Goal: Task Accomplishment & Management: Complete application form

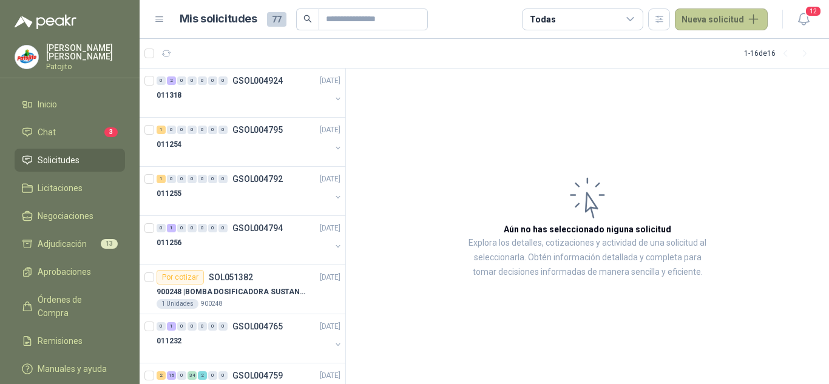
click at [706, 15] on button "Nueva solicitud" at bounding box center [721, 19] width 93 height 22
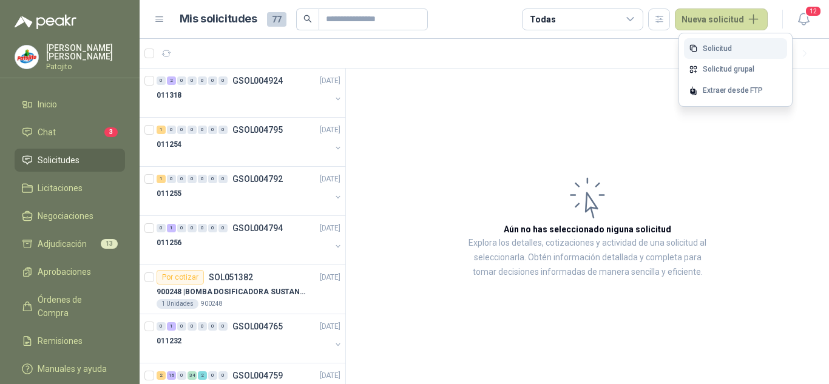
click at [707, 46] on link "Solicitud" at bounding box center [735, 48] width 103 height 21
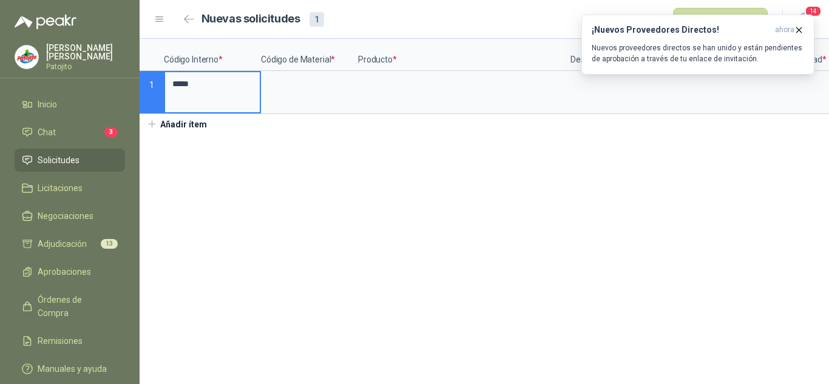
type input "*****"
click at [190, 84] on input "*****" at bounding box center [212, 84] width 95 height 24
click at [304, 83] on input at bounding box center [309, 84] width 95 height 24
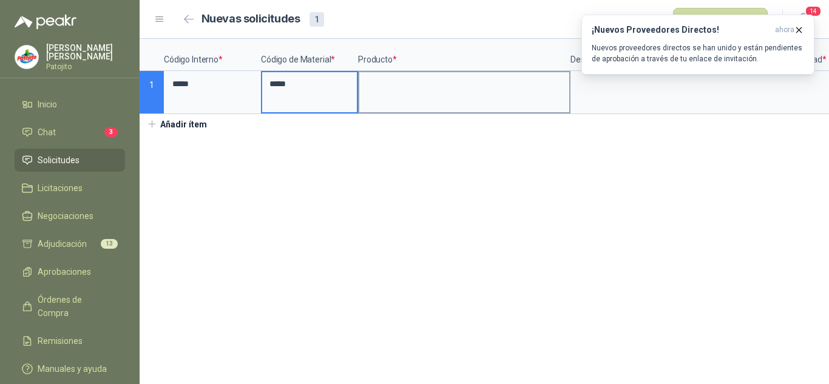
click at [407, 81] on input at bounding box center [464, 84] width 210 height 24
click at [501, 200] on section "Código Interno * Código de Material * Producto * Descripción Cantidad * Medida …" at bounding box center [485, 211] width 690 height 345
click at [398, 74] on input at bounding box center [464, 84] width 210 height 24
click at [681, 166] on section "Código Interno * Código de Material * Producto * Descripción Cantidad * Medida …" at bounding box center [485, 211] width 690 height 345
click at [392, 89] on input at bounding box center [464, 84] width 210 height 24
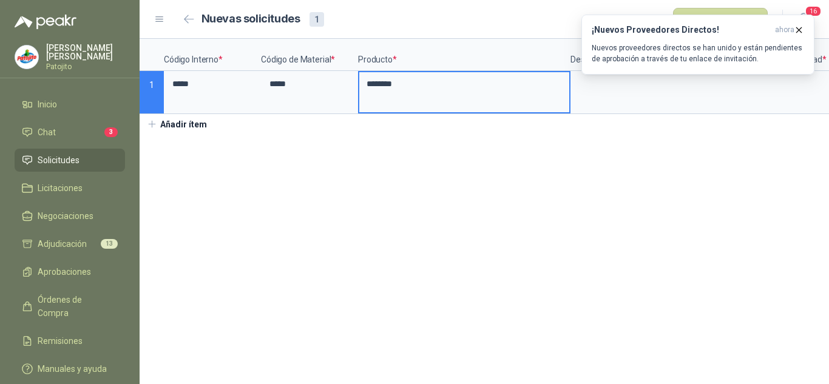
type input "********"
click at [557, 199] on section "Código Interno * Código de Material * Producto * Descripción Cantidad * Medida …" at bounding box center [485, 211] width 690 height 345
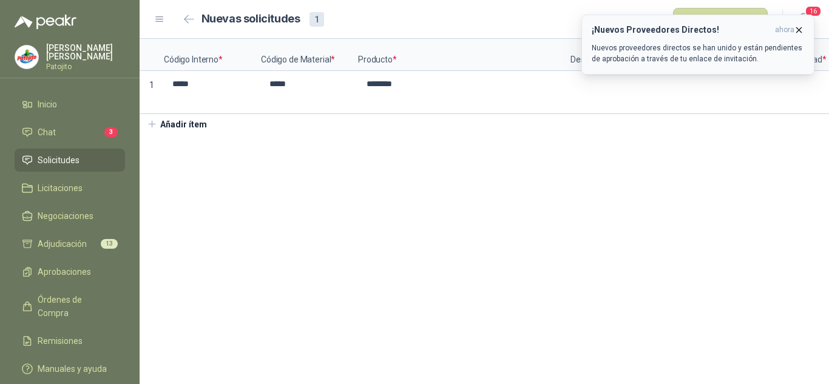
click at [799, 29] on icon "button" at bounding box center [799, 30] width 10 height 10
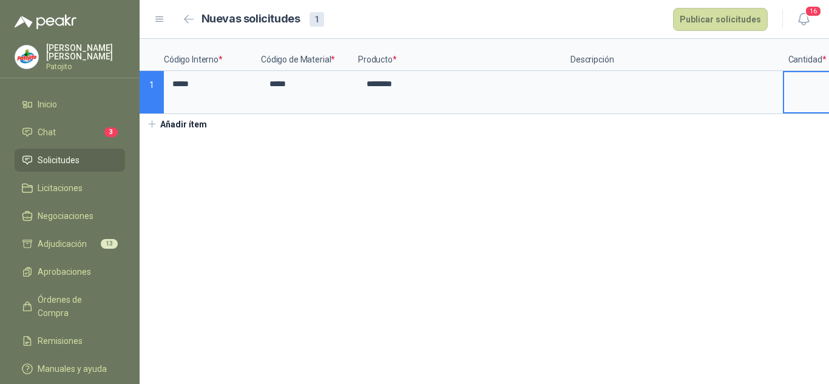
click at [811, 89] on input at bounding box center [807, 84] width 46 height 24
type input "***"
click at [441, 85] on input "********" at bounding box center [464, 84] width 210 height 24
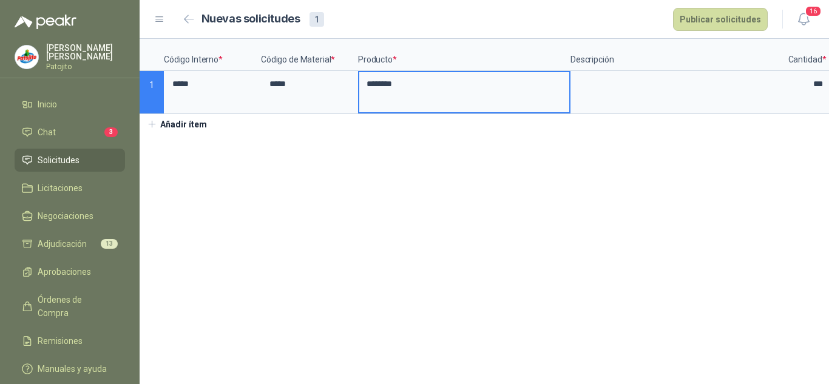
click at [363, 78] on input "********" at bounding box center [464, 84] width 210 height 24
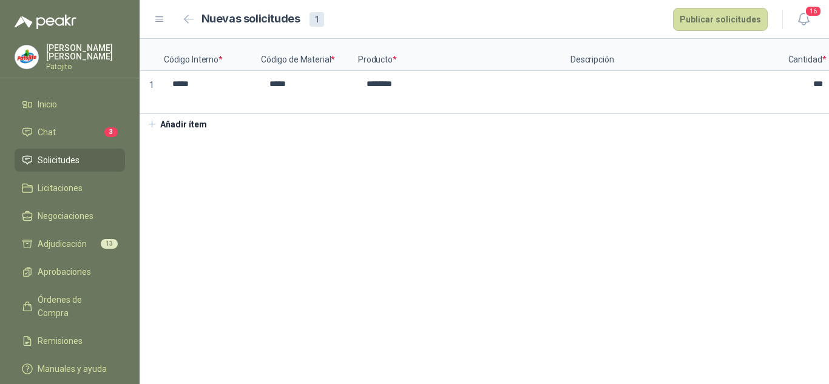
click at [397, 216] on section "Código Interno * Código de Material * Producto * Descripción Cantidad * Medida …" at bounding box center [485, 211] width 690 height 345
click at [611, 77] on textarea at bounding box center [677, 86] width 210 height 28
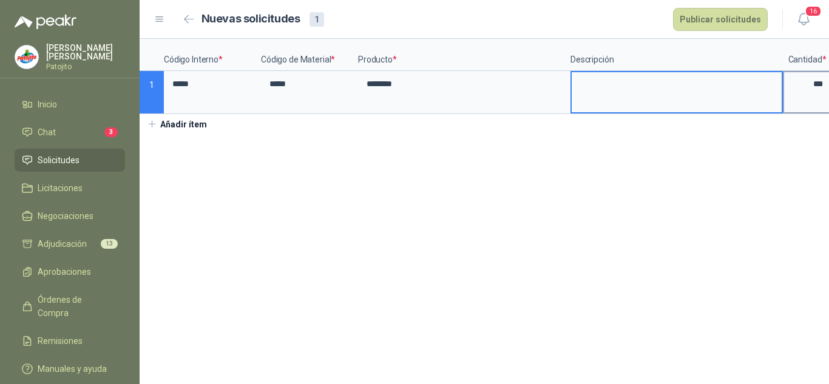
click at [820, 86] on input "***" at bounding box center [807, 84] width 46 height 24
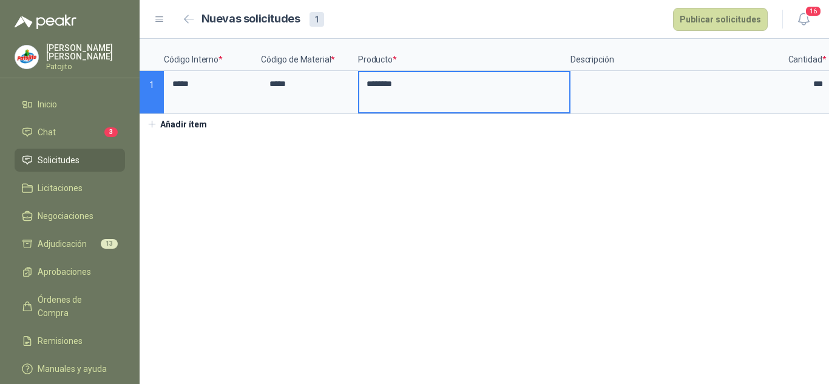
click at [378, 86] on input "********" at bounding box center [464, 84] width 210 height 24
click at [163, 89] on p "1" at bounding box center [152, 92] width 24 height 43
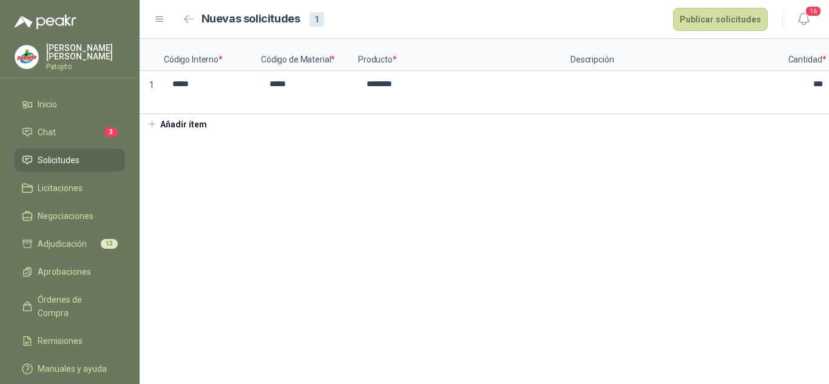
click at [160, 18] on icon at bounding box center [159, 19] width 11 height 11
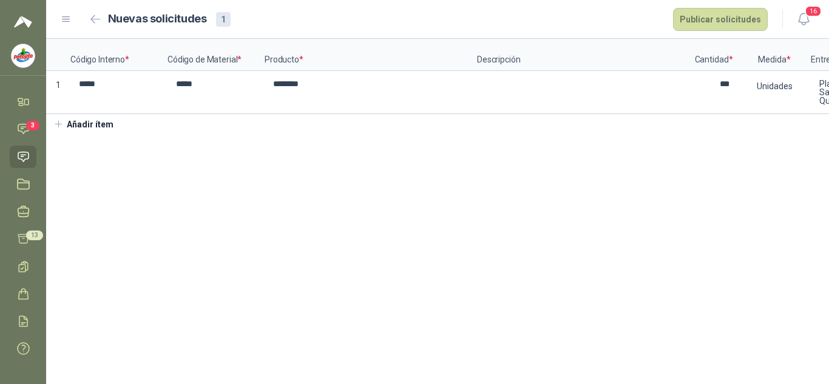
click at [95, 135] on button "Añadir ítem" at bounding box center [83, 124] width 75 height 21
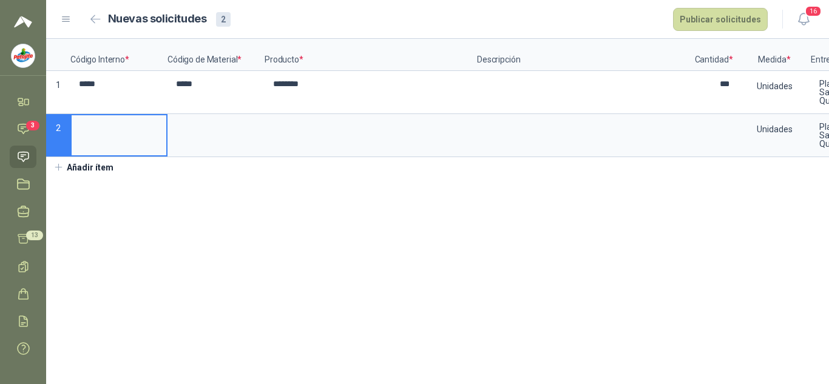
scroll to position [0, 141]
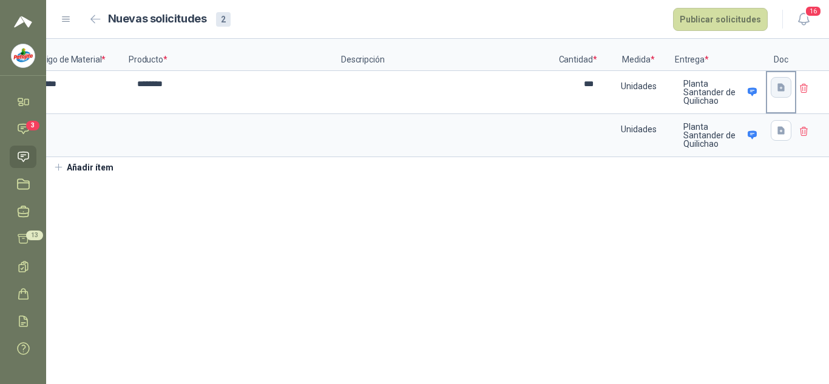
click at [777, 89] on icon "button" at bounding box center [782, 88] width 10 height 10
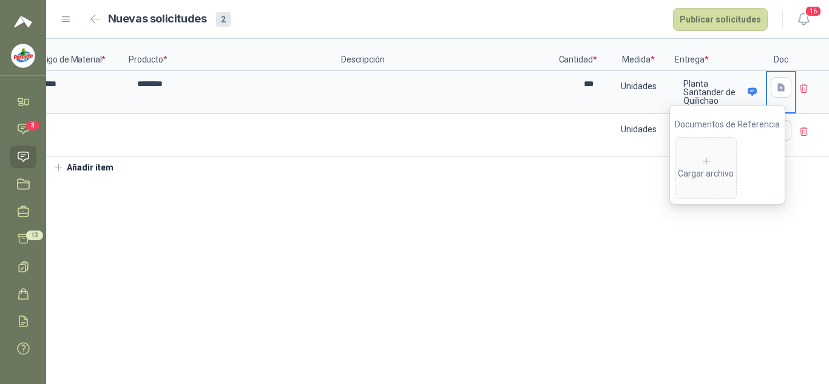
click at [491, 219] on section "Código Interno * Código de Material * Producto * Descripción Cantidad * Medida …" at bounding box center [437, 211] width 783 height 345
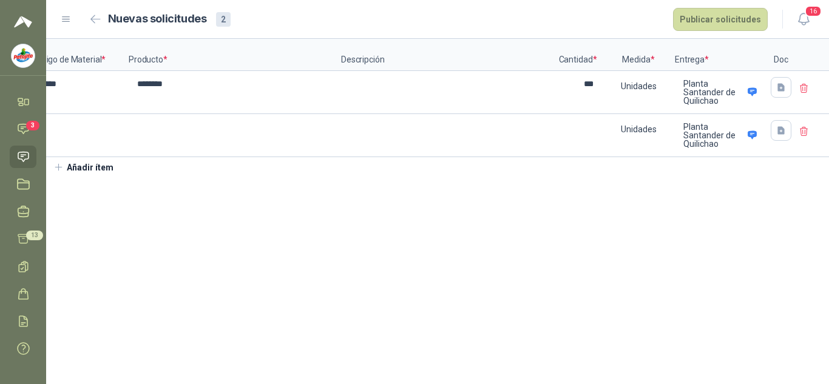
click at [799, 89] on icon at bounding box center [804, 88] width 11 height 11
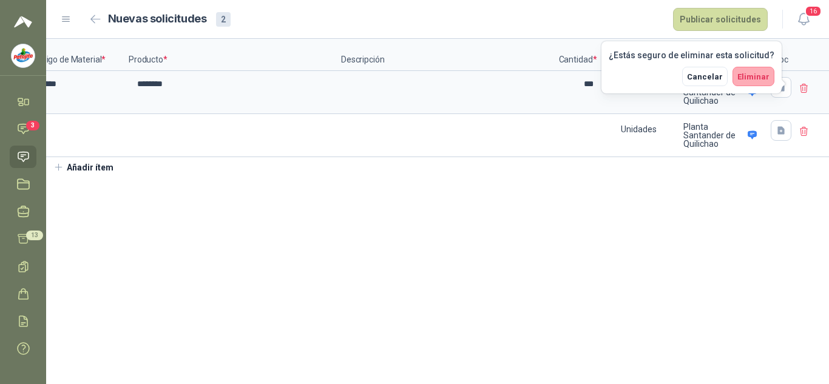
click at [748, 76] on span "Eliminar" at bounding box center [754, 76] width 32 height 9
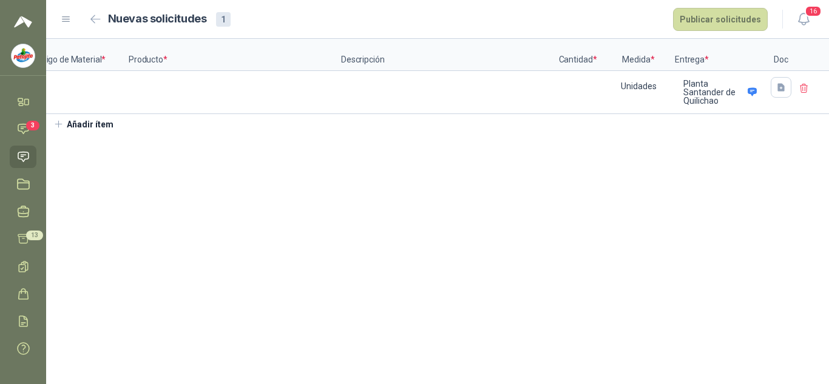
scroll to position [0, 0]
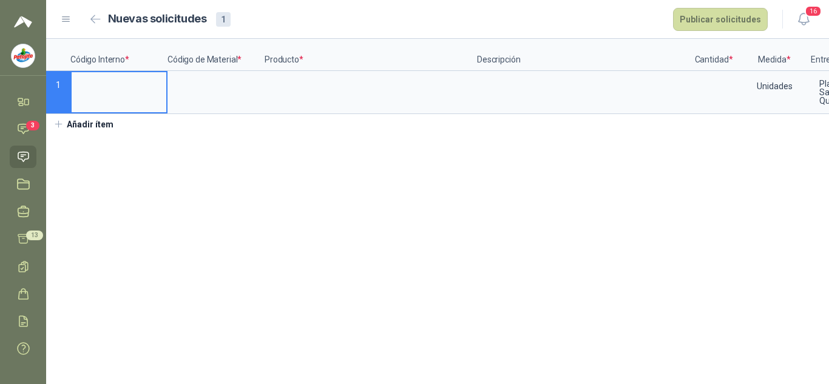
click at [108, 87] on input at bounding box center [119, 84] width 95 height 24
type input "******"
click at [200, 95] on input at bounding box center [216, 84] width 95 height 24
click at [97, 93] on input "******" at bounding box center [119, 84] width 95 height 24
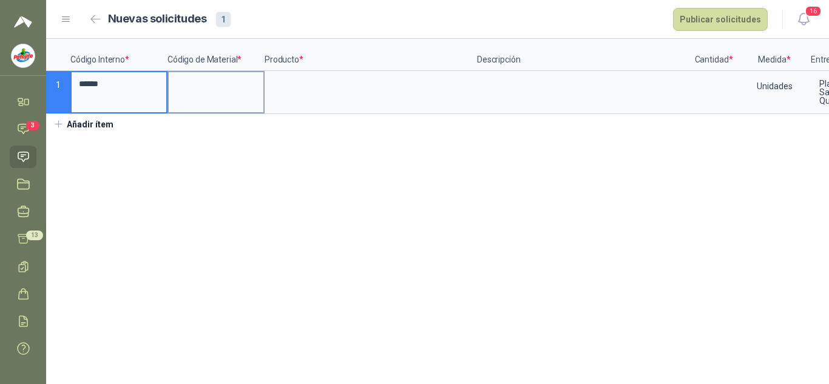
click at [188, 87] on input at bounding box center [216, 84] width 95 height 24
click at [85, 85] on input "******" at bounding box center [119, 84] width 95 height 24
click at [183, 87] on input at bounding box center [216, 84] width 95 height 24
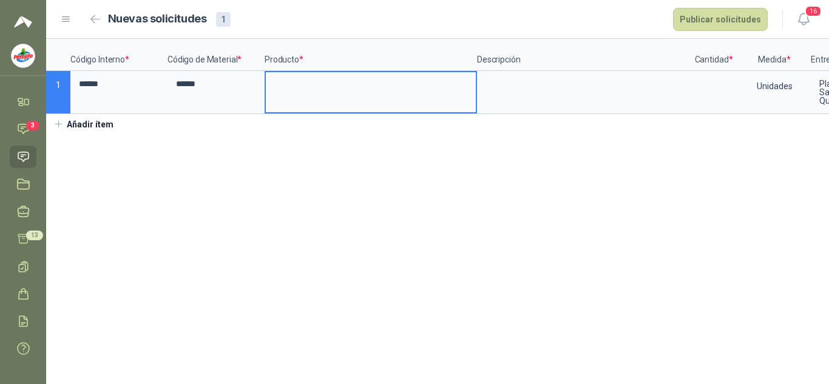
click at [293, 86] on input at bounding box center [371, 84] width 210 height 24
click at [503, 84] on textarea at bounding box center [583, 86] width 210 height 28
drag, startPoint x: 365, startPoint y: 87, endPoint x: 296, endPoint y: 83, distance: 69.3
click at [296, 83] on input "**********" at bounding box center [371, 84] width 210 height 24
type input "******"
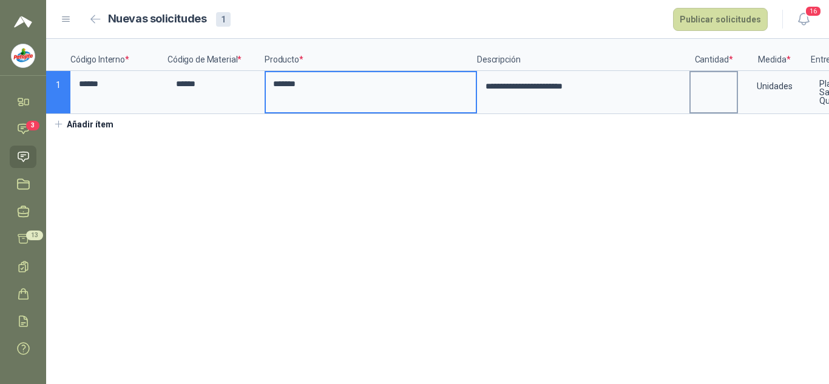
click at [715, 84] on input at bounding box center [714, 84] width 46 height 24
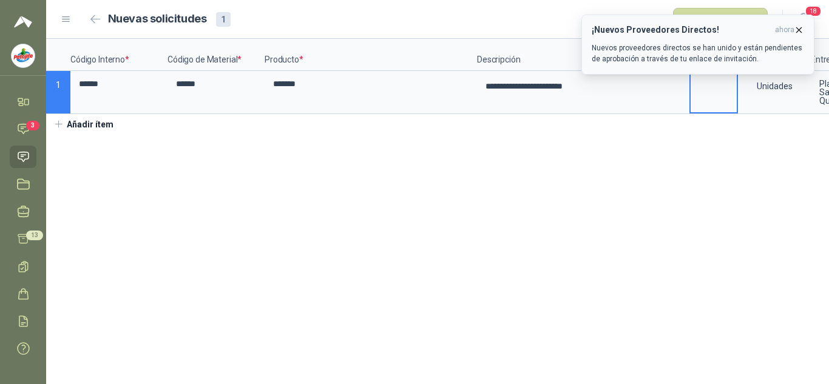
click at [805, 27] on button "¡Nuevos Proveedores Directos! ahora Nuevos proveedores directos se han unido y …" at bounding box center [698, 45] width 233 height 60
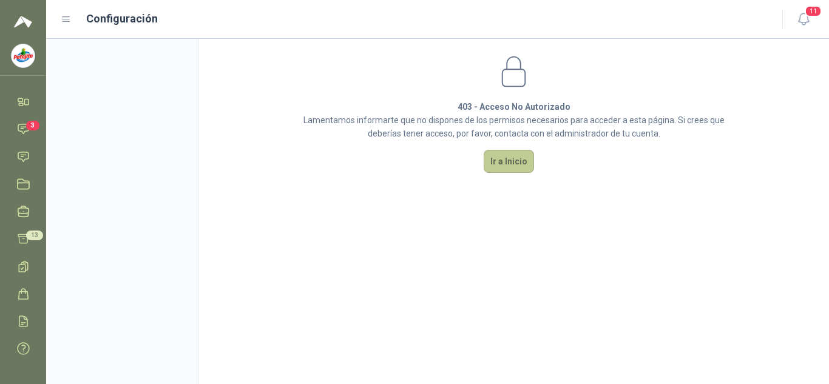
click at [504, 161] on button "Ir a Inicio" at bounding box center [509, 161] width 50 height 23
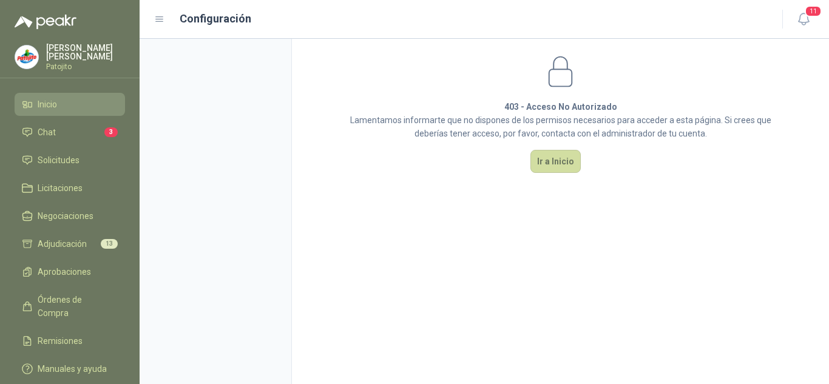
click at [53, 101] on span "Inicio" at bounding box center [47, 104] width 19 height 13
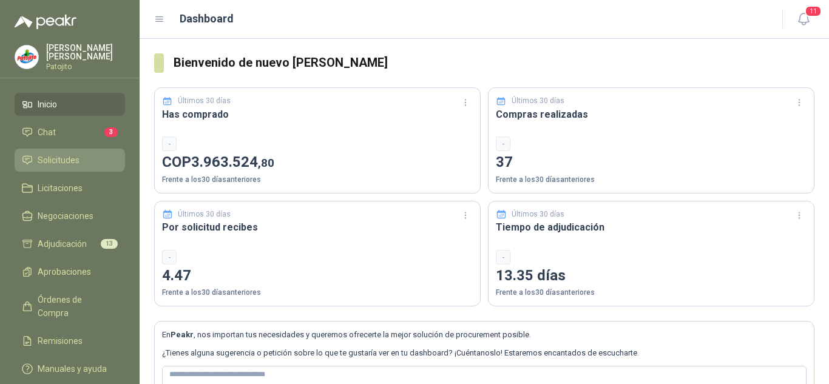
click at [65, 159] on span "Solicitudes" at bounding box center [59, 160] width 42 height 13
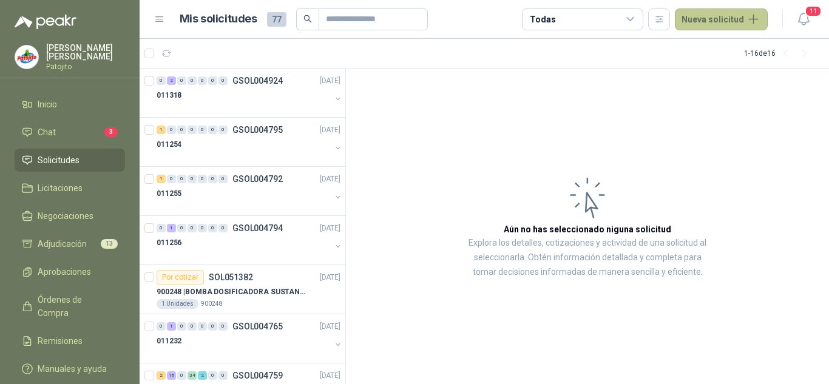
click at [705, 11] on button "Nueva solicitud" at bounding box center [721, 19] width 93 height 22
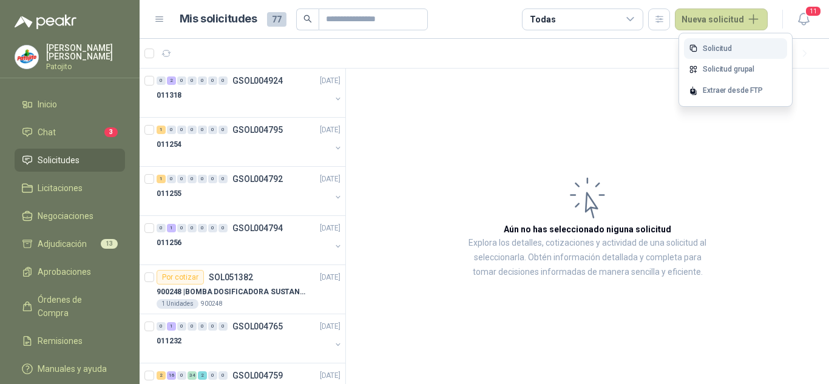
click at [735, 41] on link "Solicitud" at bounding box center [735, 48] width 103 height 21
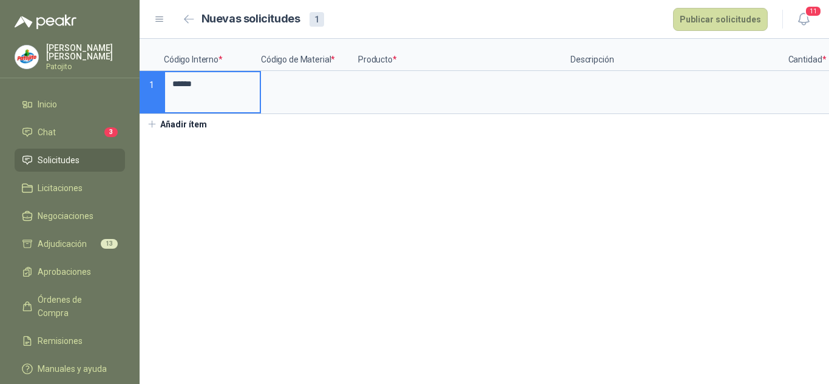
type input "******"
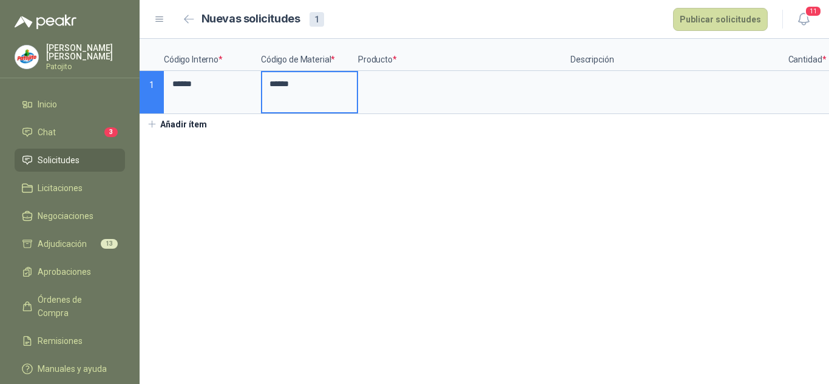
type input "******"
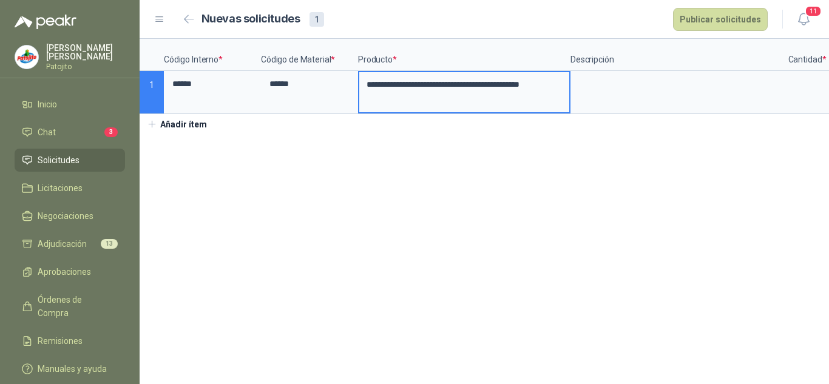
scroll to position [0, 35]
type input "**********"
click at [432, 90] on input "**********" at bounding box center [464, 84] width 210 height 25
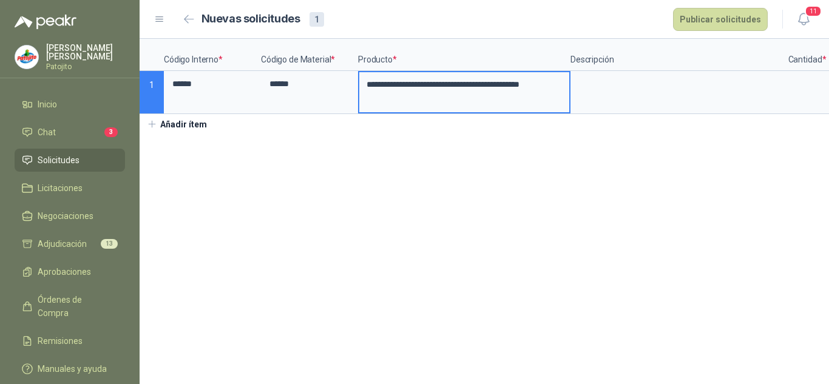
click at [432, 90] on input "**********" at bounding box center [464, 84] width 210 height 25
click at [599, 84] on textarea at bounding box center [677, 86] width 210 height 28
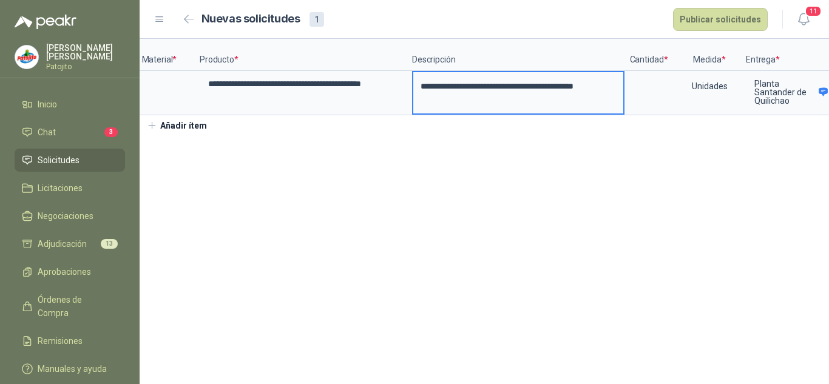
scroll to position [0, 206]
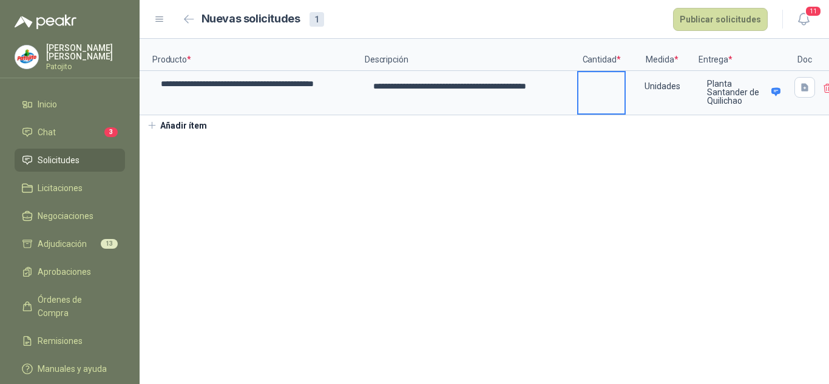
click at [600, 87] on input at bounding box center [602, 84] width 46 height 24
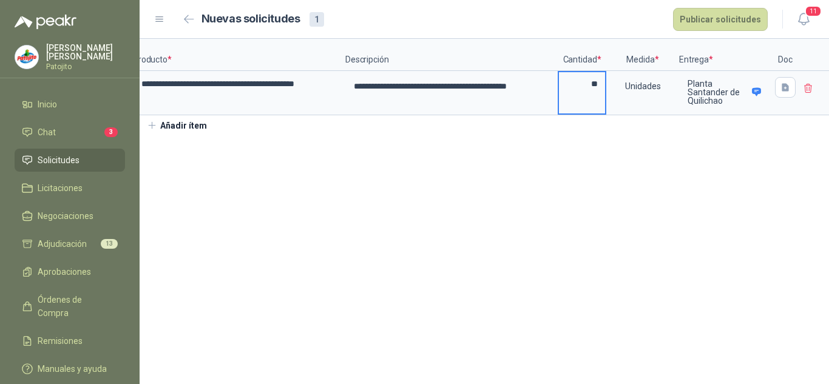
type input "**"
click at [783, 85] on icon "button" at bounding box center [785, 87] width 7 height 8
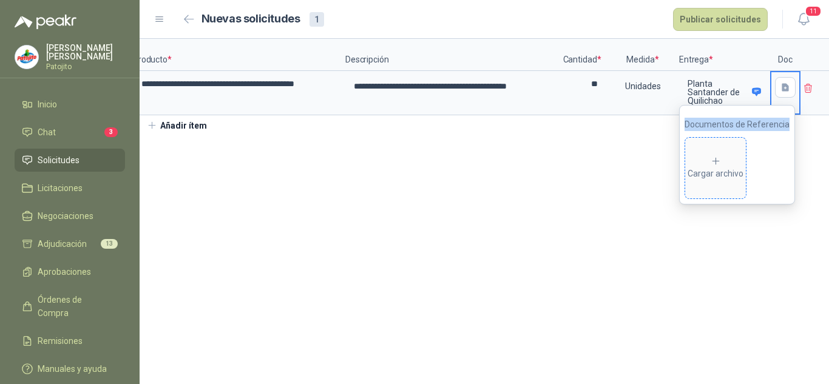
click at [714, 163] on icon at bounding box center [716, 161] width 11 height 11
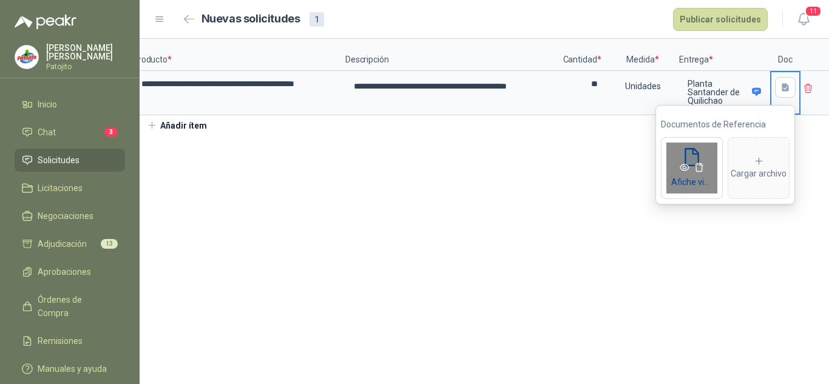
click at [691, 162] on span at bounding box center [692, 167] width 61 height 13
click at [679, 168] on link at bounding box center [685, 168] width 15 height 10
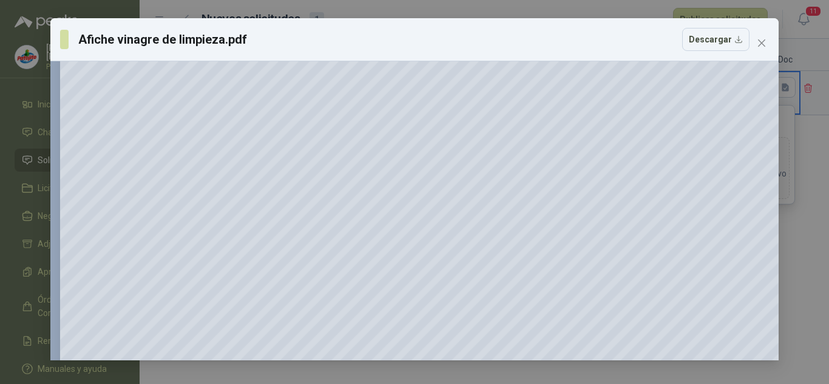
scroll to position [1387, 0]
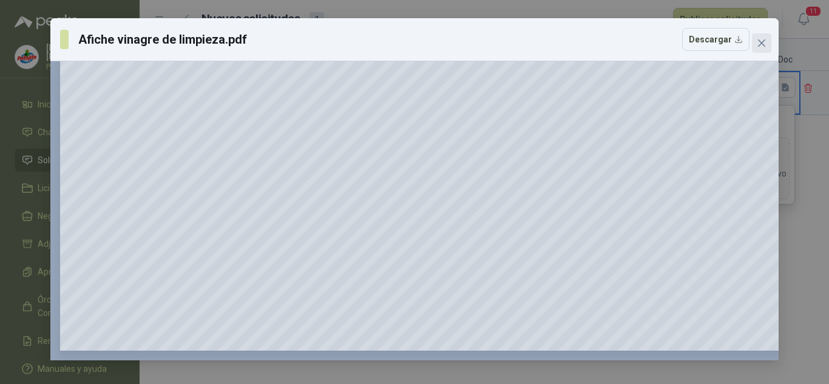
click at [761, 47] on icon "close" at bounding box center [762, 43] width 10 height 10
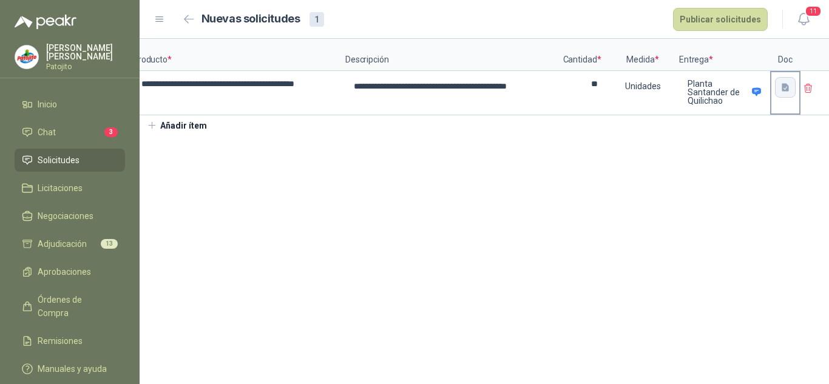
click at [780, 93] on button "button" at bounding box center [785, 87] width 21 height 21
click at [579, 171] on section "**********" at bounding box center [485, 211] width 690 height 345
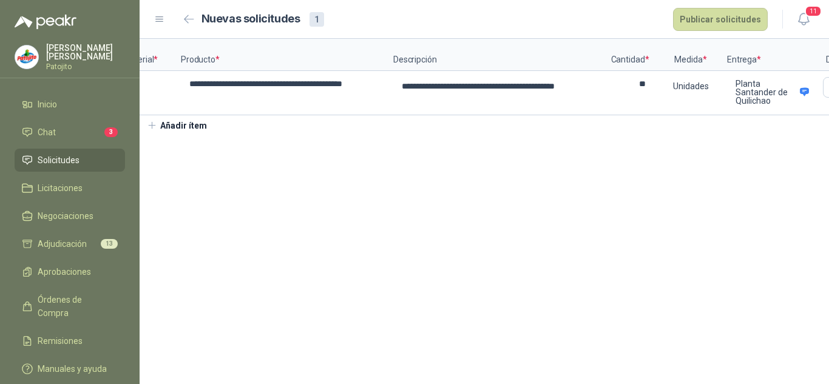
scroll to position [0, 0]
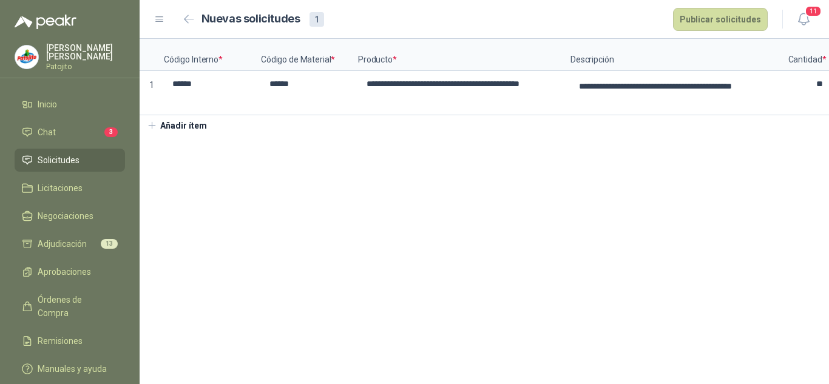
drag, startPoint x: 686, startPoint y: 24, endPoint x: 535, endPoint y: 172, distance: 211.7
click at [535, 171] on main "**********" at bounding box center [485, 192] width 690 height 384
click at [720, 21] on button "Publicar solicitudes" at bounding box center [720, 19] width 95 height 23
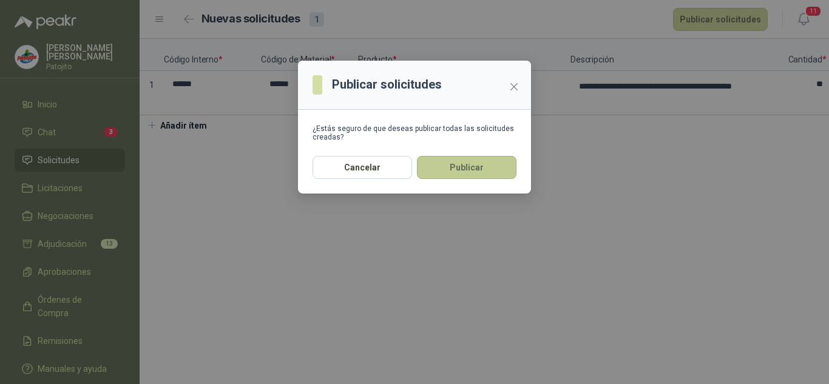
click at [435, 165] on button "Publicar" at bounding box center [467, 167] width 100 height 23
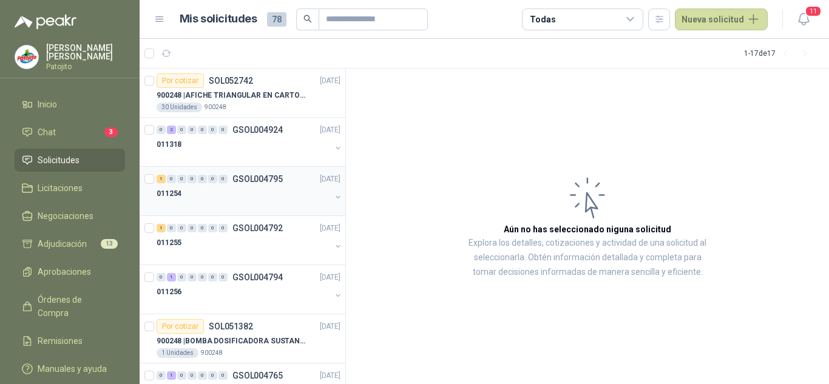
click at [249, 183] on p "GSOL004795" at bounding box center [258, 179] width 50 height 8
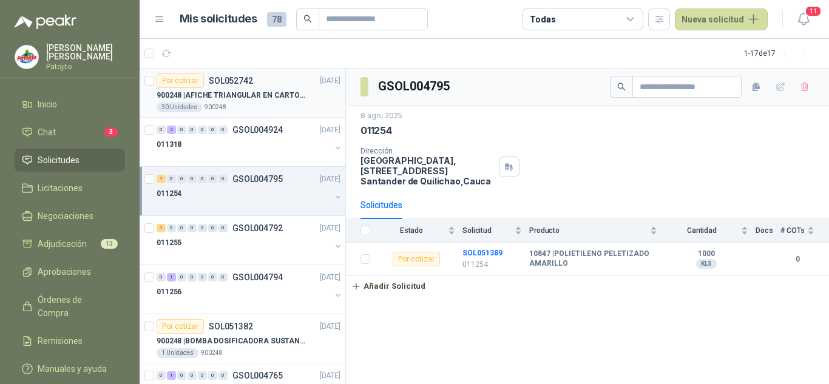
click at [236, 106] on div "30 Unidades 900248" at bounding box center [249, 108] width 184 height 10
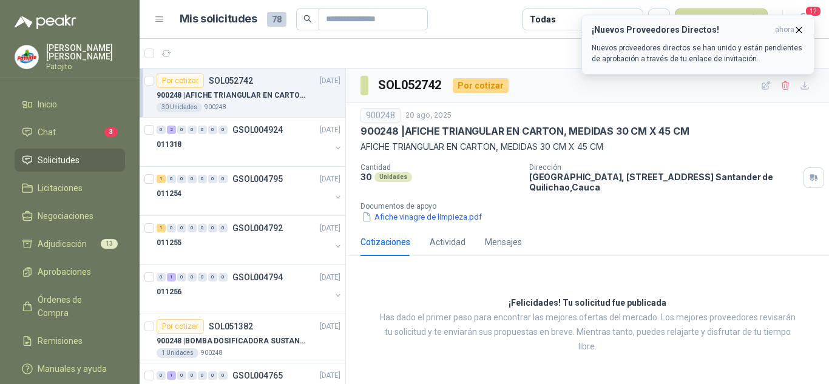
click at [795, 28] on icon "button" at bounding box center [799, 30] width 10 height 10
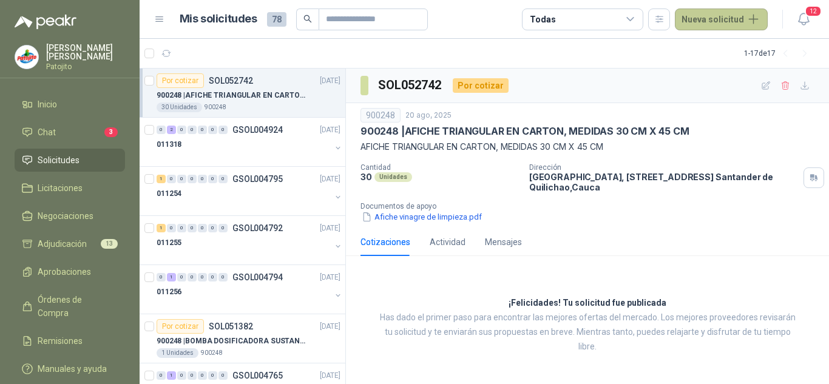
click at [721, 19] on button "Nueva solicitud" at bounding box center [721, 19] width 93 height 22
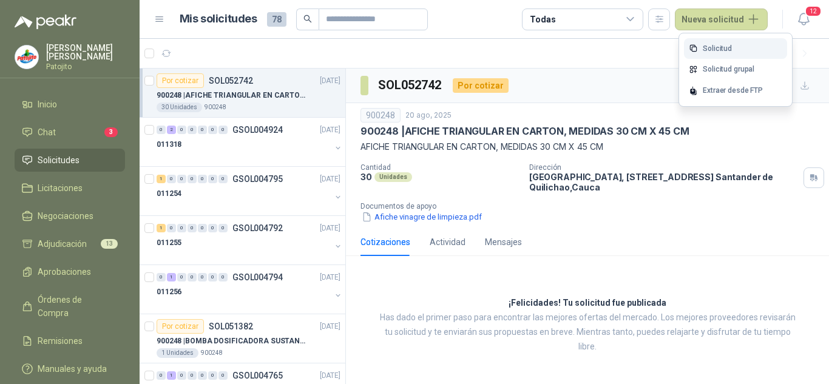
click at [709, 40] on link "Solicitud" at bounding box center [735, 48] width 103 height 21
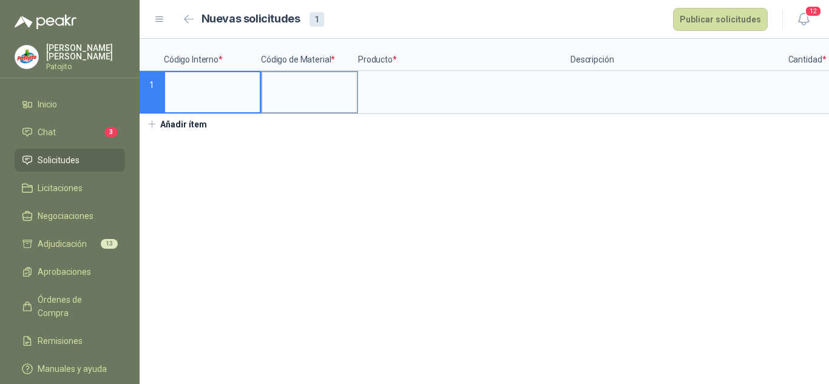
click at [305, 86] on input at bounding box center [309, 84] width 95 height 24
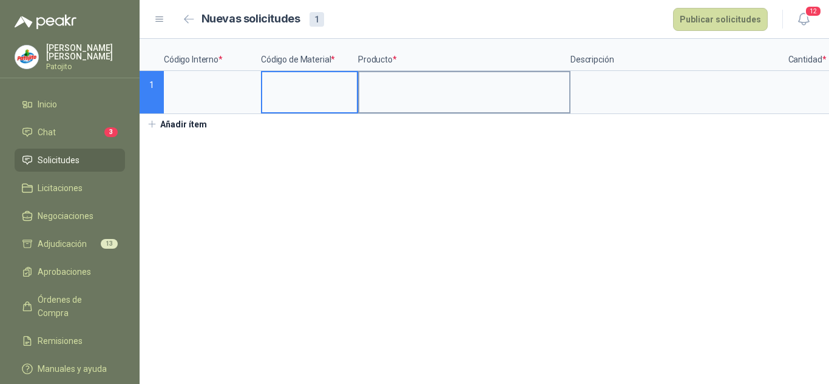
click at [400, 89] on input at bounding box center [464, 84] width 210 height 24
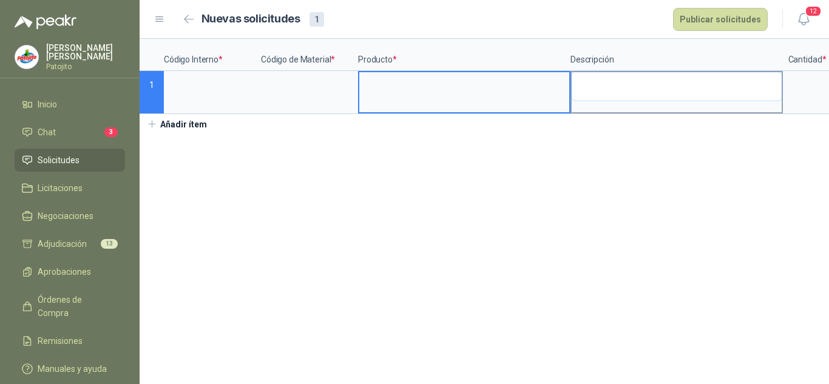
click at [600, 87] on textarea at bounding box center [677, 86] width 210 height 28
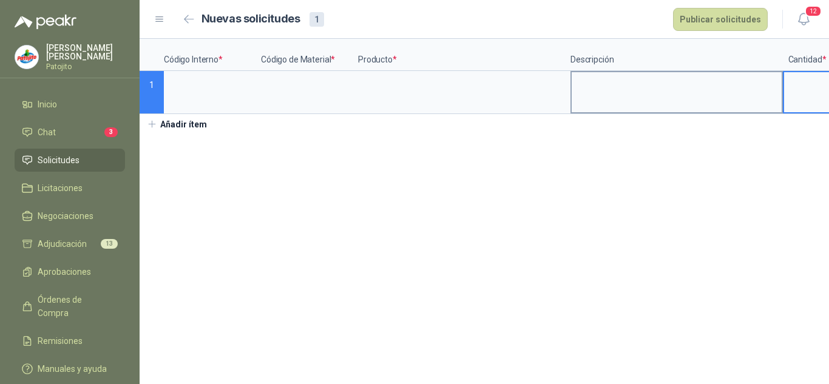
drag, startPoint x: 794, startPoint y: 79, endPoint x: 696, endPoint y: 109, distance: 101.8
click at [794, 79] on input at bounding box center [807, 84] width 46 height 24
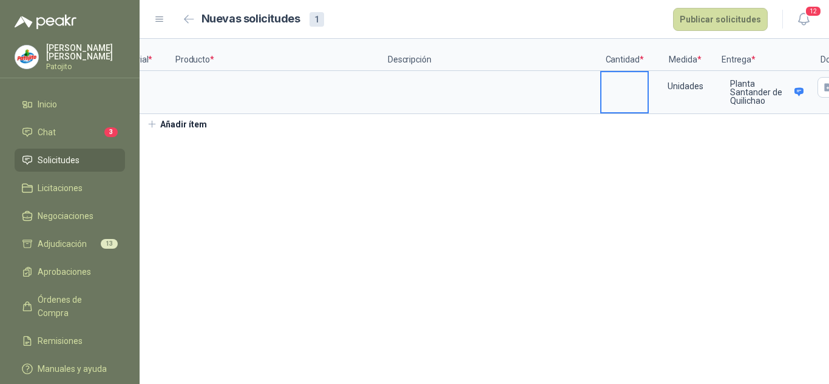
scroll to position [0, 225]
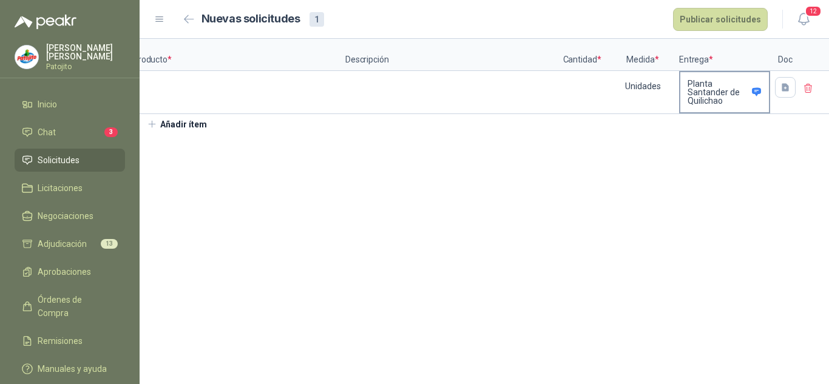
click at [694, 88] on p "Planta Santander de Quilichao" at bounding box center [718, 92] width 60 height 25
click at [571, 159] on section "Código Interno * Código de Material * Producto * Descripción Cantidad * Medida …" at bounding box center [485, 211] width 690 height 345
click at [293, 206] on section "Código Interno * Código de Material * Producto * Descripción Cantidad * Medida …" at bounding box center [485, 211] width 690 height 345
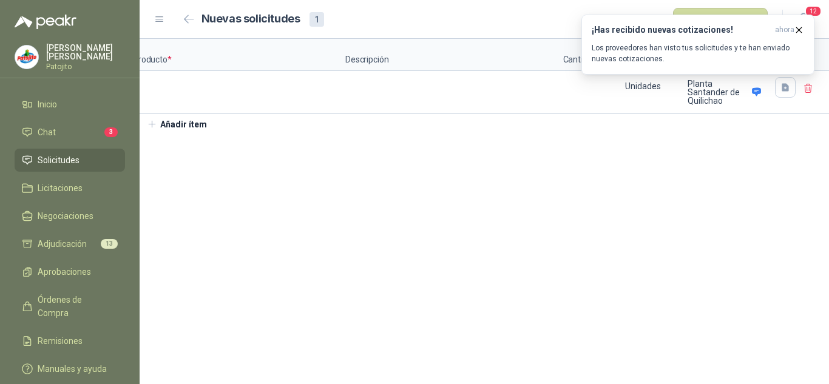
scroll to position [0, 0]
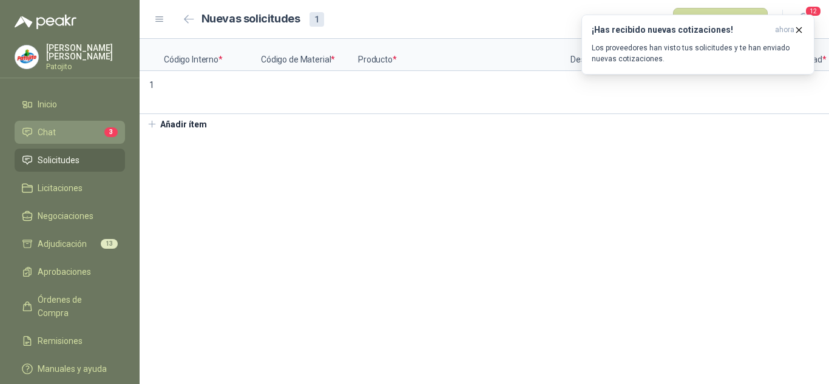
click at [89, 126] on li "Chat 3" at bounding box center [70, 132] width 96 height 13
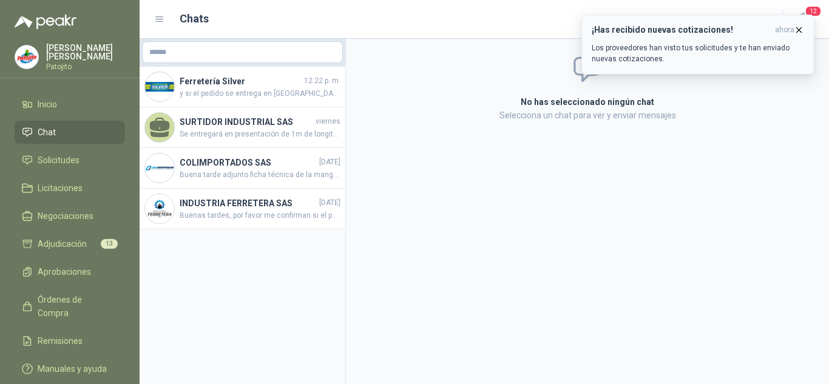
click at [800, 25] on icon "button" at bounding box center [799, 30] width 10 height 10
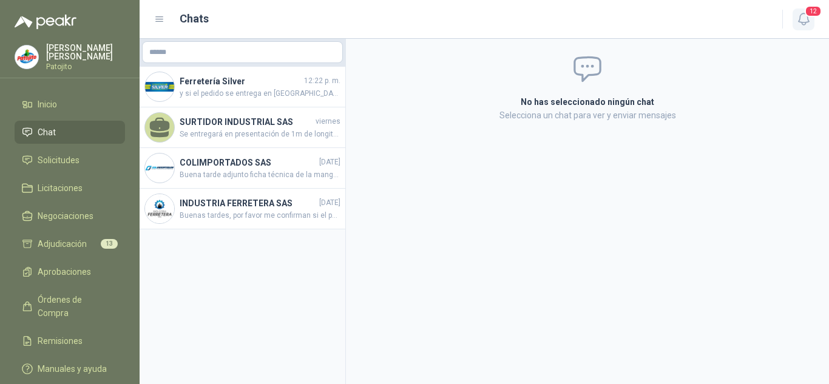
click at [811, 9] on span "12" at bounding box center [813, 11] width 17 height 12
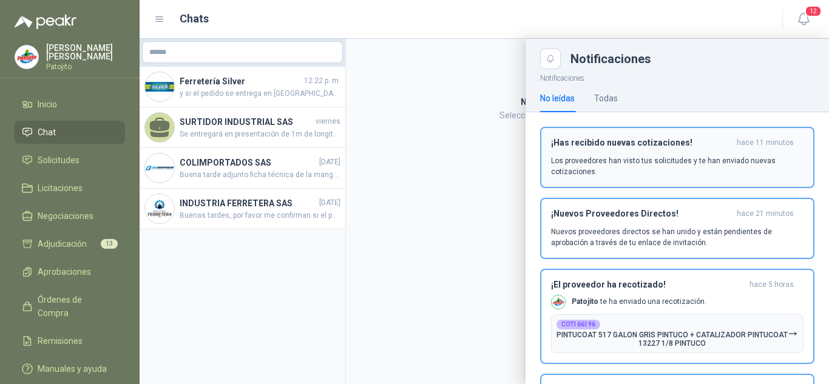
click at [617, 154] on div "¡Has recibido nuevas cotizaciones! hace 11 minutos Los proveedores han visto tu…" at bounding box center [677, 157] width 253 height 39
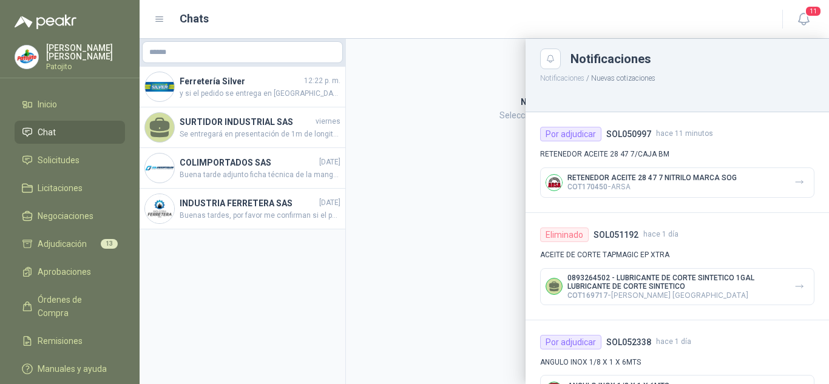
click at [460, 137] on div at bounding box center [485, 211] width 690 height 345
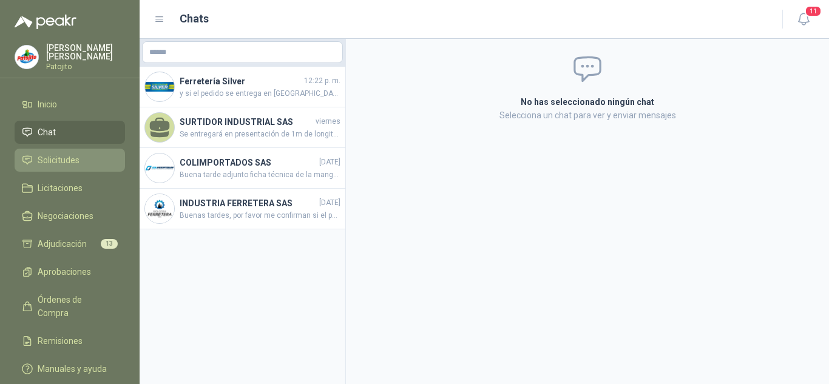
click at [65, 153] on link "Solicitudes" at bounding box center [70, 160] width 110 height 23
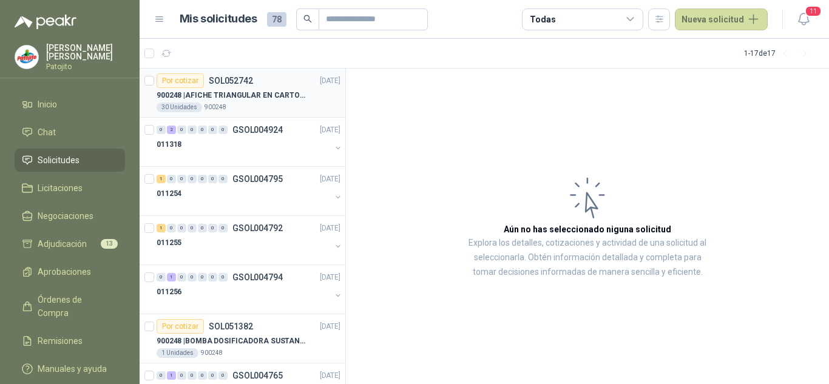
click at [248, 95] on p "900248 | AFICHE TRIANGULAR EN CARTON, MEDIDAS 30 CM X 45 CM" at bounding box center [232, 96] width 151 height 12
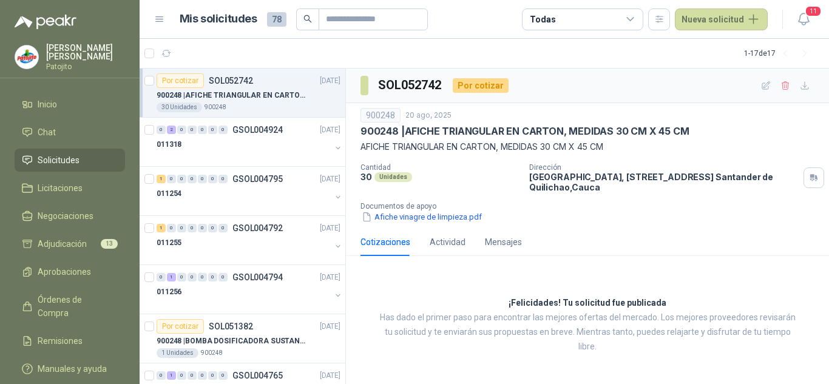
click at [293, 101] on p "900248 | AFICHE TRIANGULAR EN CARTON, MEDIDAS 30 CM X 45 CM" at bounding box center [232, 96] width 151 height 12
click at [809, 13] on span "11" at bounding box center [813, 11] width 17 height 12
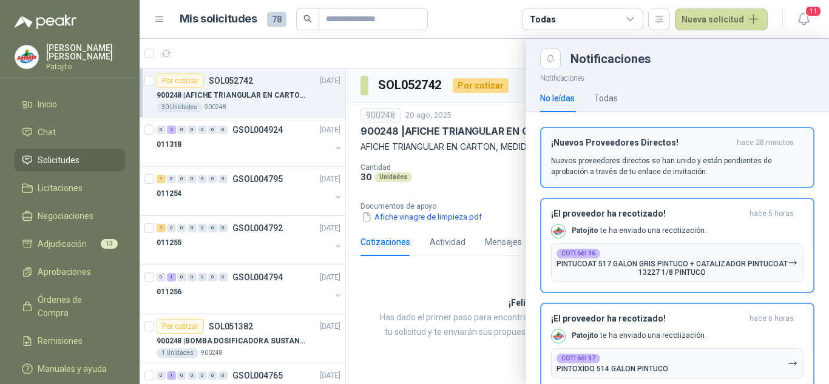
click at [593, 149] on div "¡Nuevos Proveedores Directos! hace 28 minutos Nuevos proveedores directos se ha…" at bounding box center [677, 157] width 253 height 39
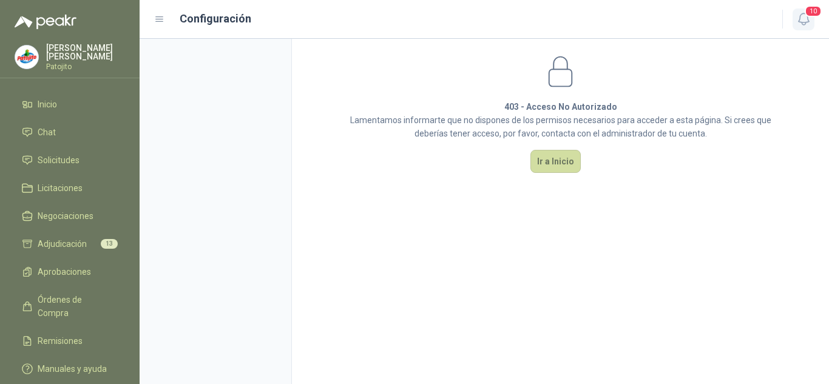
click at [806, 18] on icon "button" at bounding box center [804, 19] width 15 height 15
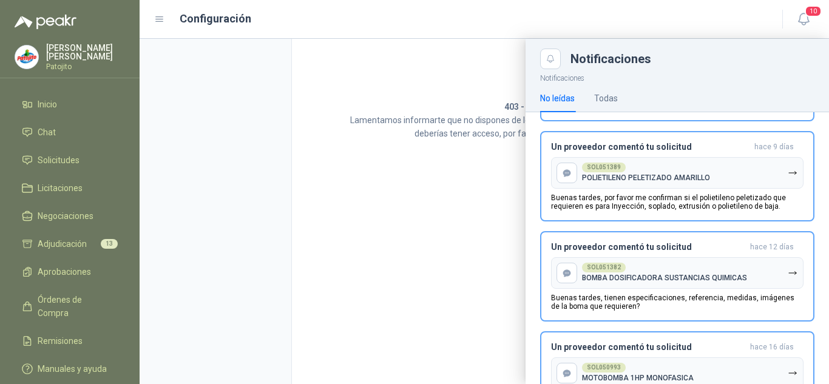
scroll to position [782, 0]
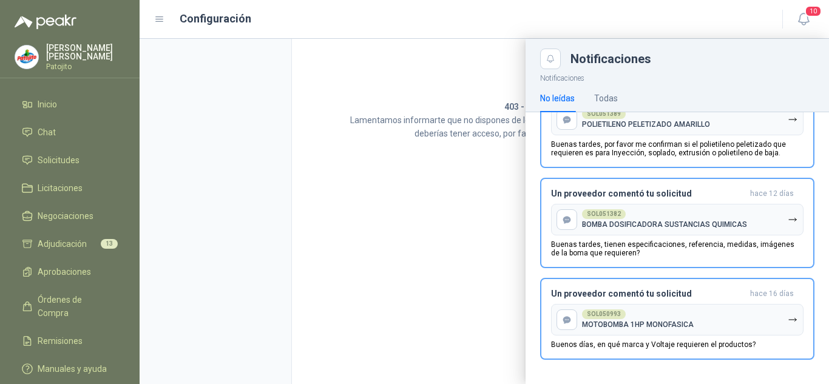
click at [350, 145] on div at bounding box center [485, 211] width 690 height 345
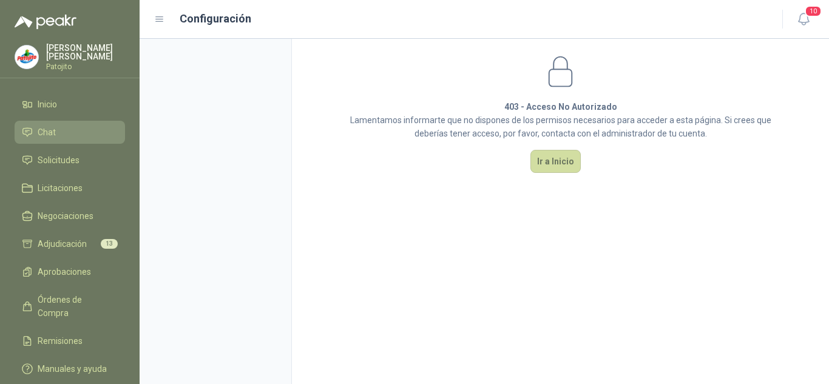
click at [23, 138] on li "Chat" at bounding box center [70, 132] width 96 height 13
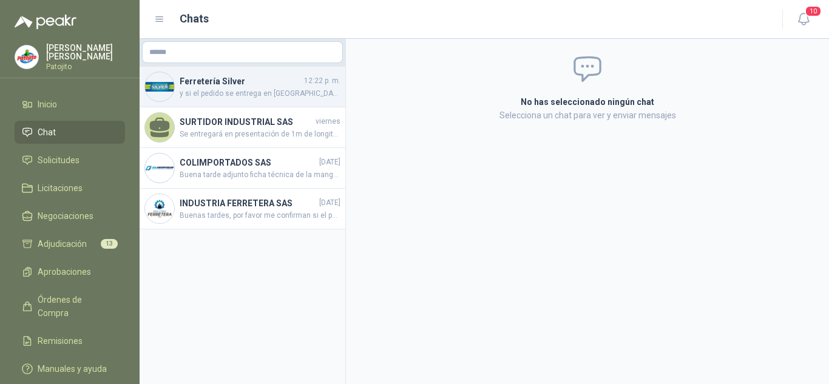
click at [241, 98] on span "y si el pedido se entrega en [GEOGRAPHIC_DATA], para que no haya cobro [PERSON_…" at bounding box center [260, 94] width 161 height 12
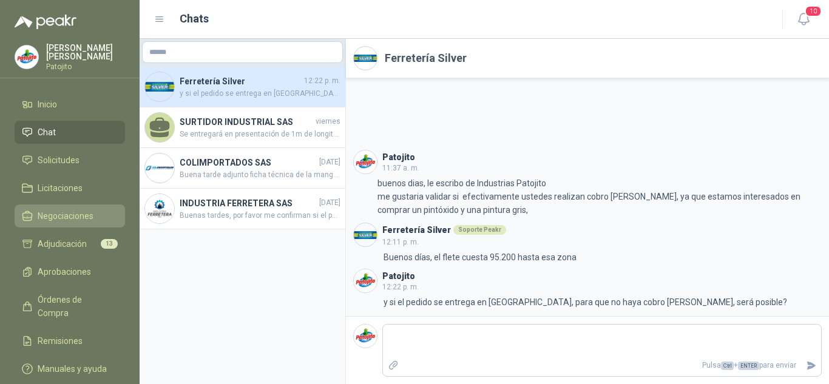
click at [64, 212] on span "Negociaciones" at bounding box center [66, 215] width 56 height 13
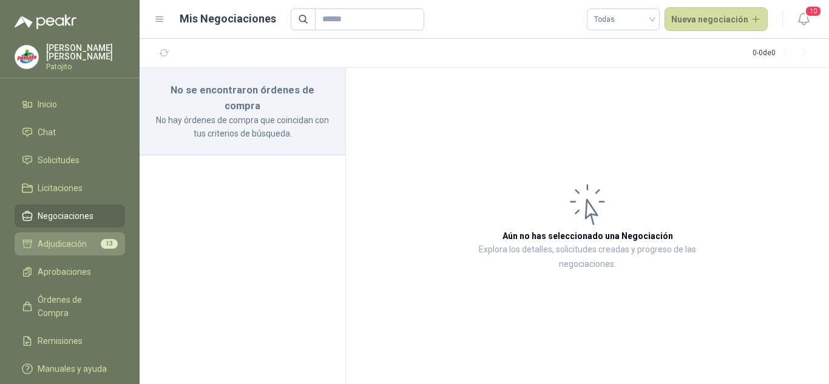
click at [83, 245] on span "Adjudicación" at bounding box center [62, 243] width 49 height 13
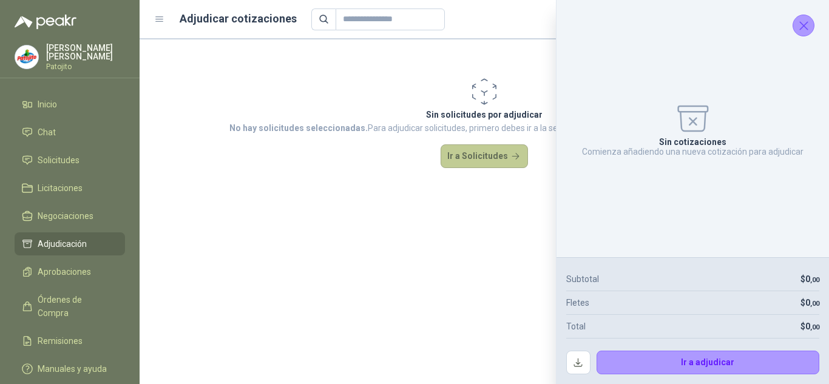
click at [486, 154] on button "Ir a Solicitudes" at bounding box center [484, 156] width 87 height 24
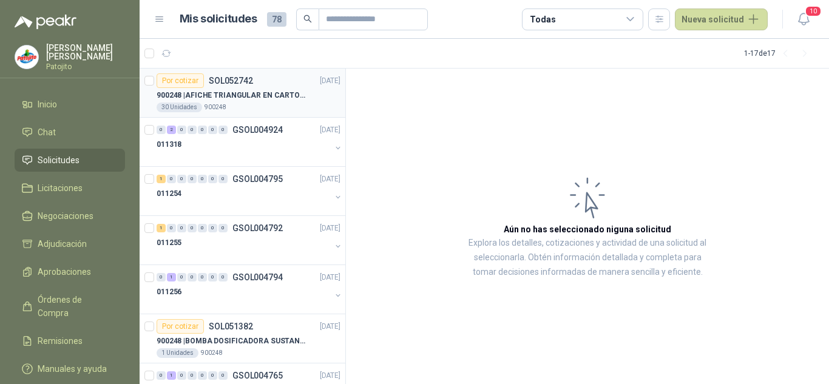
click at [256, 101] on div "900248 | AFICHE TRIANGULAR EN CARTON, MEDIDAS 30 CM X 45 CM" at bounding box center [249, 95] width 184 height 15
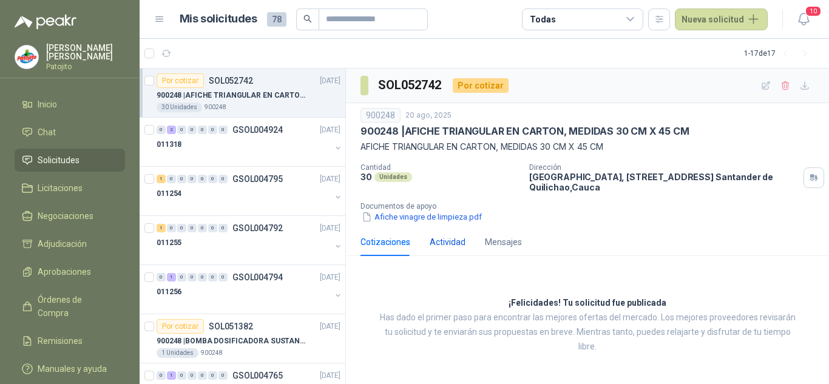
click at [451, 244] on div "Actividad" at bounding box center [448, 242] width 36 height 13
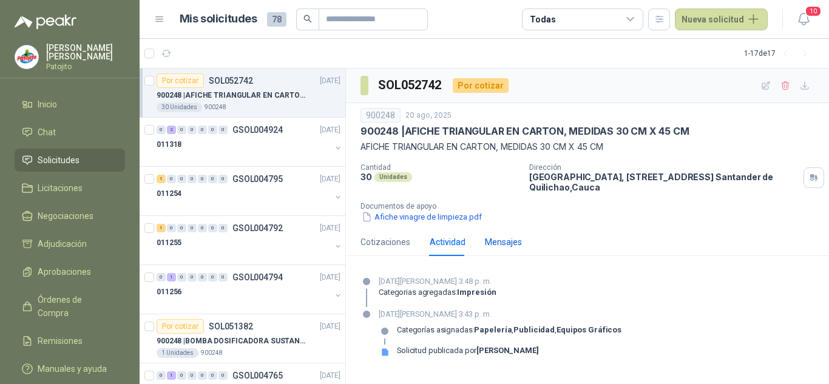
click at [518, 243] on div "Mensajes" at bounding box center [503, 242] width 37 height 13
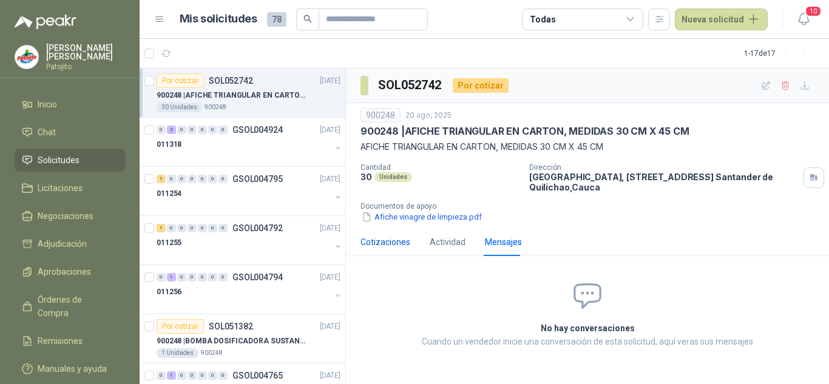
click at [373, 241] on div "Cotizaciones" at bounding box center [386, 242] width 50 height 13
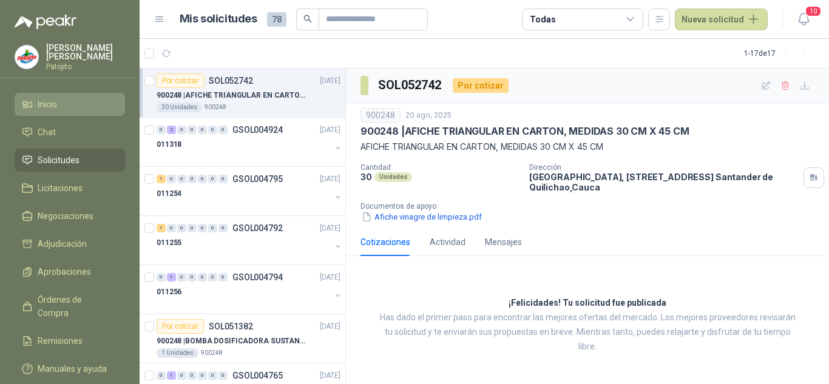
click at [78, 94] on link "Inicio" at bounding box center [70, 104] width 110 height 23
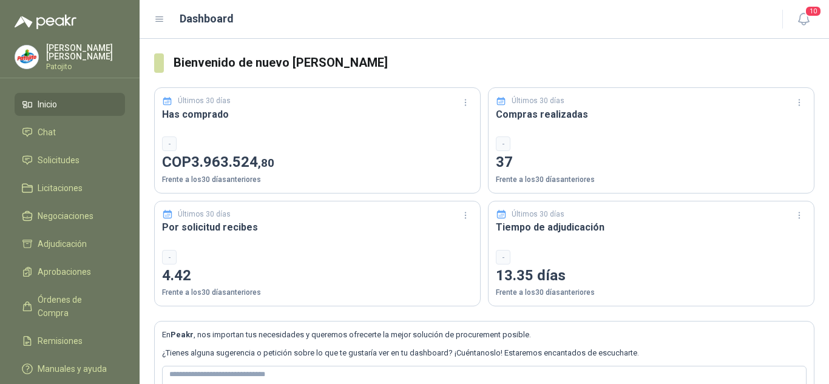
click at [201, 111] on h3 "Has comprado" at bounding box center [317, 114] width 311 height 15
click at [65, 128] on li "Chat" at bounding box center [70, 132] width 96 height 13
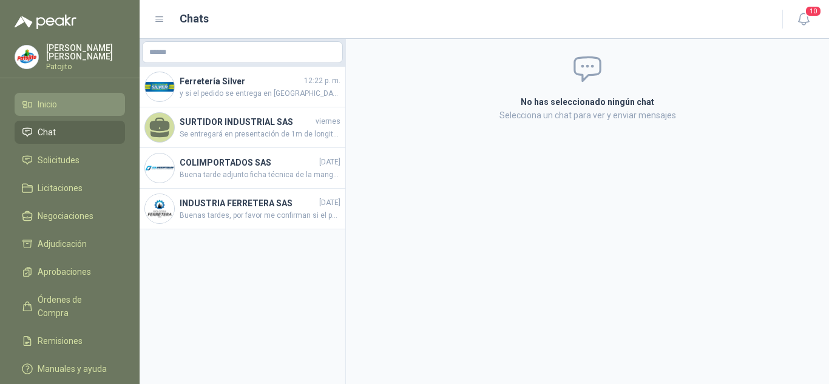
click at [64, 100] on li "Inicio" at bounding box center [70, 104] width 96 height 13
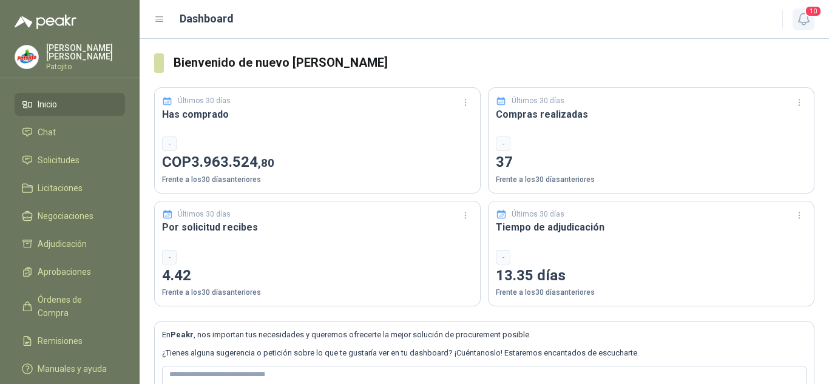
click at [809, 17] on span "10" at bounding box center [813, 11] width 17 height 12
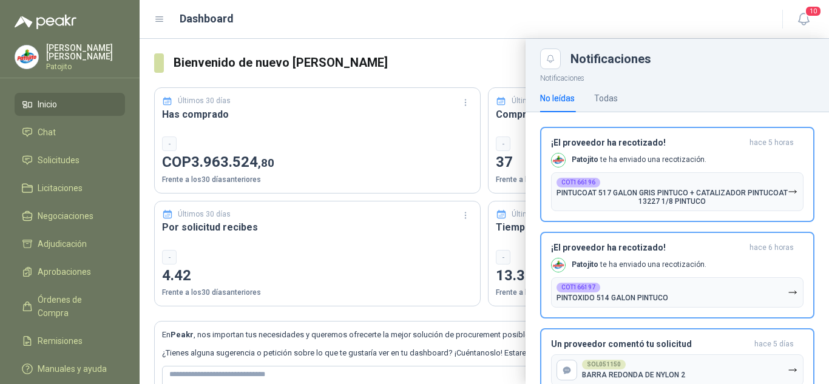
click at [51, 104] on span "Inicio" at bounding box center [47, 104] width 19 height 13
click at [64, 59] on p "[PERSON_NAME]" at bounding box center [85, 52] width 79 height 17
click at [63, 94] on menu "[PERSON_NAME] Inicio Chat Solicitudes Licitaciones Negociaciones Adjudicación A…" at bounding box center [70, 192] width 140 height 384
click at [63, 102] on li "Inicio" at bounding box center [70, 104] width 96 height 13
click at [63, 160] on span "Solicitudes" at bounding box center [59, 160] width 42 height 13
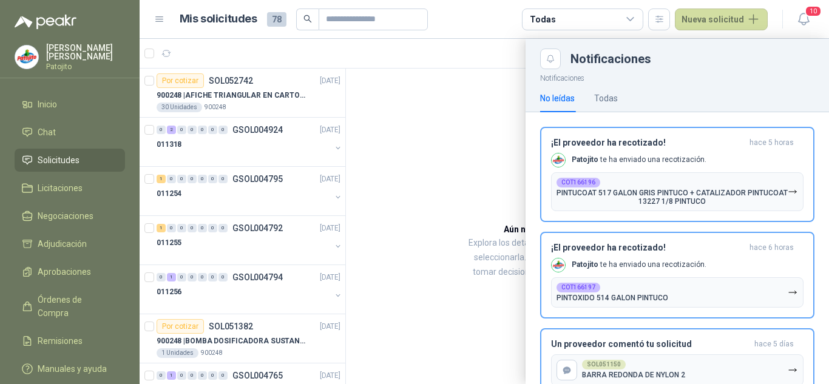
click at [397, 59] on div at bounding box center [485, 211] width 690 height 345
